Goal: Find contact information: Find contact information

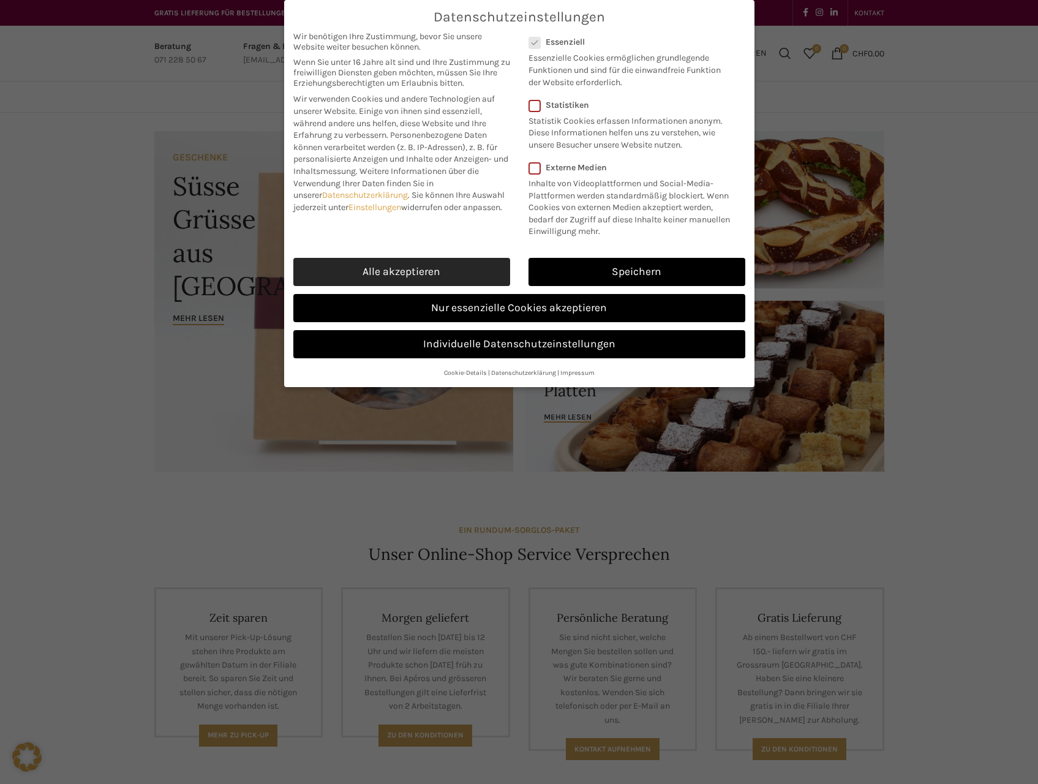
click at [446, 267] on link "Alle akzeptieren" at bounding box center [401, 272] width 217 height 28
checkbox input "true"
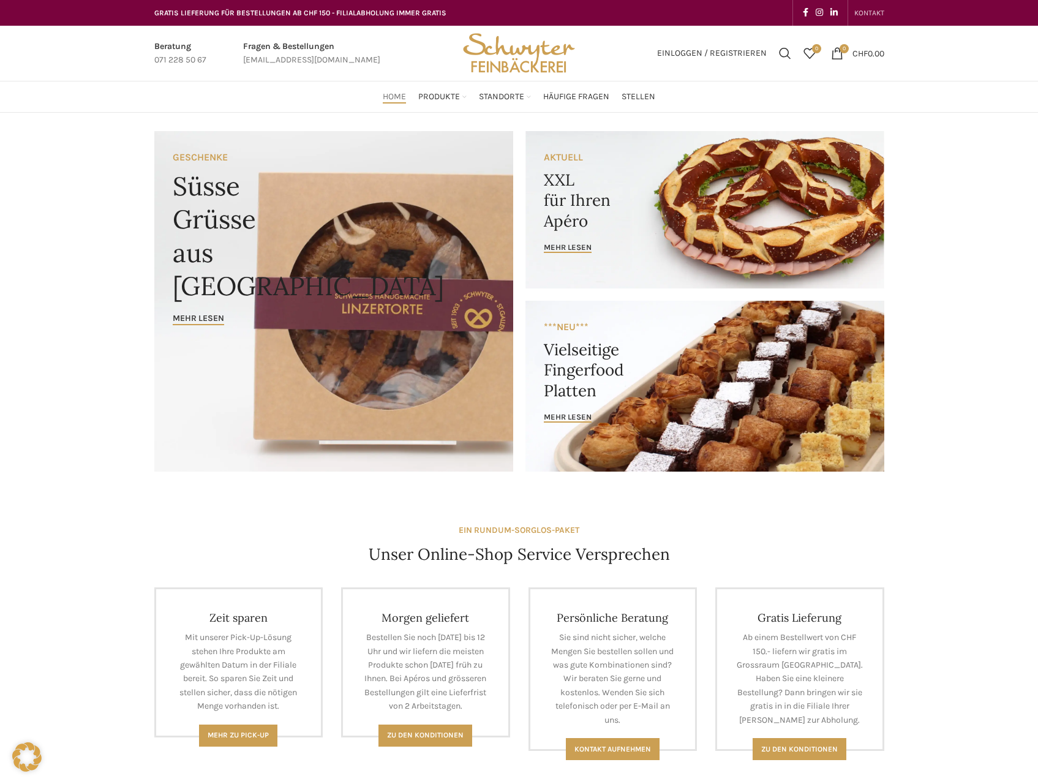
click at [875, 15] on span "KONTAKT" at bounding box center [869, 13] width 30 height 9
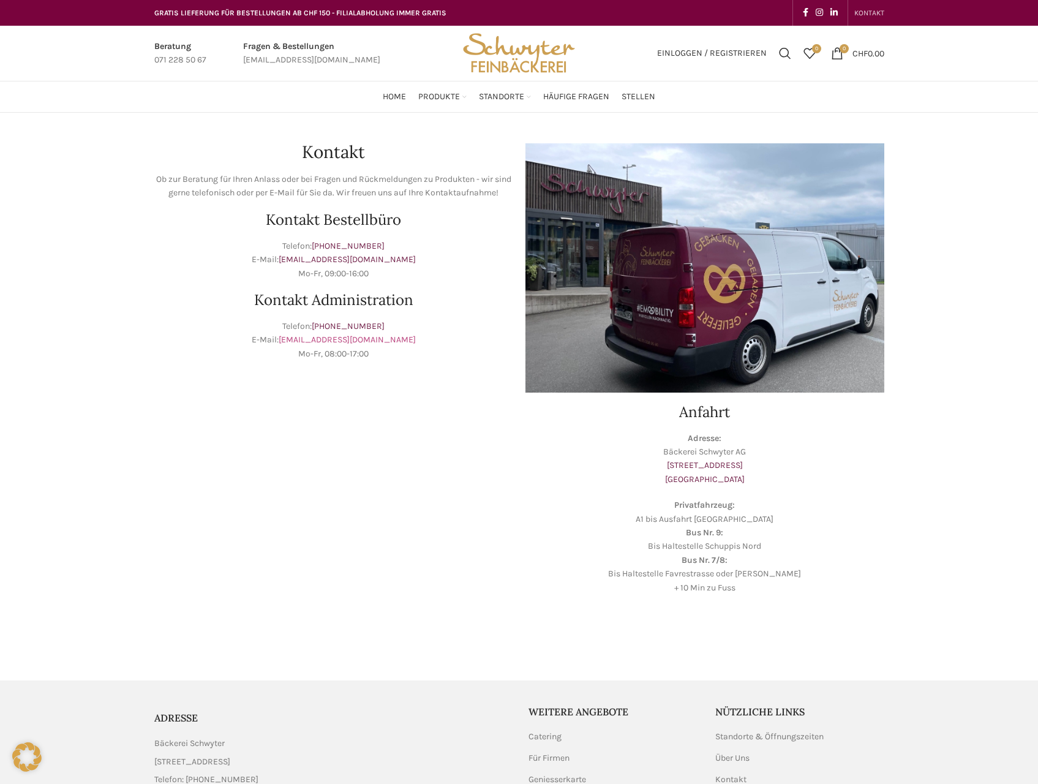
click at [351, 338] on link "info@schwyter.com" at bounding box center [347, 339] width 137 height 10
